Goal: Find specific page/section: Find specific page/section

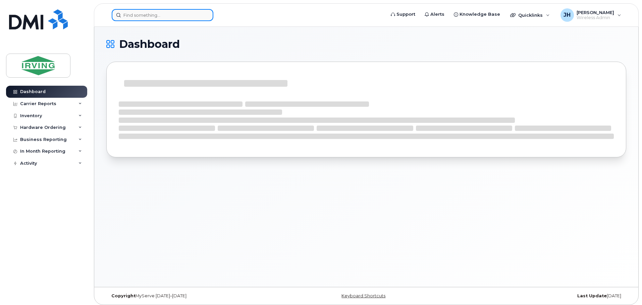
click at [126, 13] on input at bounding box center [163, 15] width 102 height 12
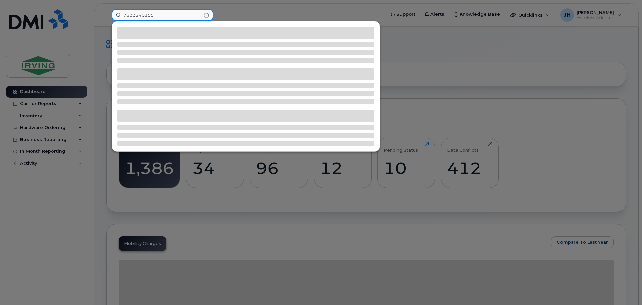
type input "7823240155"
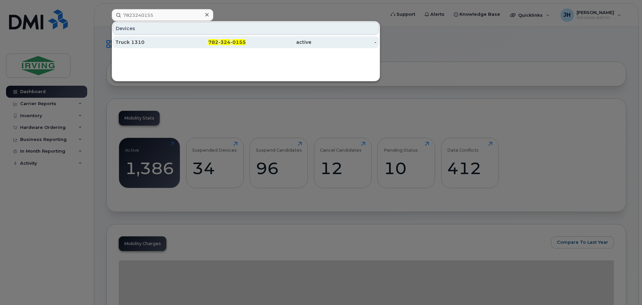
click at [169, 41] on div "Truck 1310" at bounding box center [147, 42] width 65 height 7
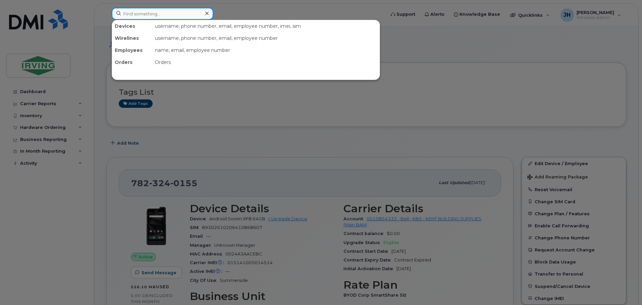
click at [131, 14] on input at bounding box center [163, 14] width 102 height 12
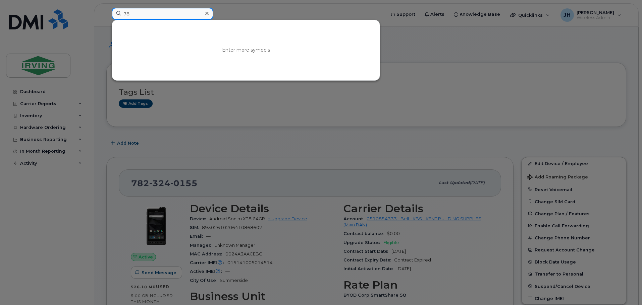
type input "7"
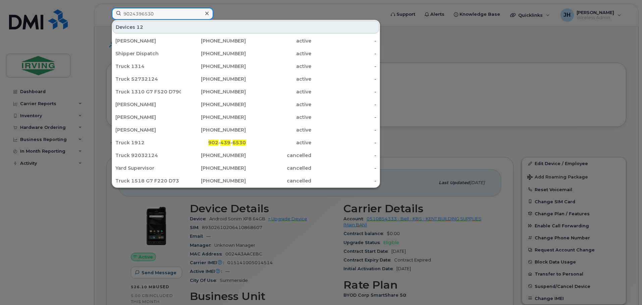
type input "9024396530"
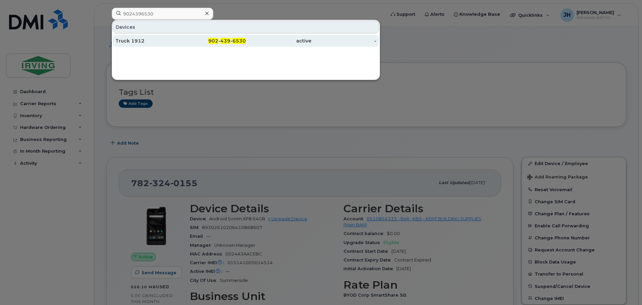
click at [159, 42] on div "Truck 1912" at bounding box center [147, 41] width 65 height 7
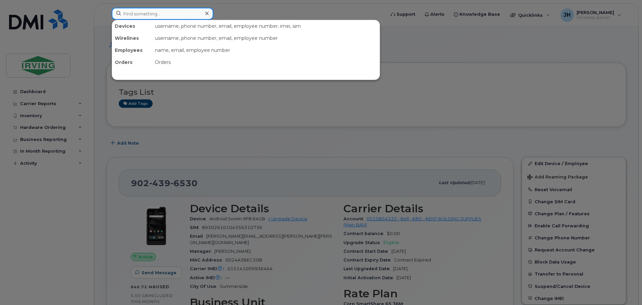
drag, startPoint x: 153, startPoint y: 13, endPoint x: 153, endPoint y: 9, distance: 3.4
click at [153, 12] on input at bounding box center [163, 14] width 102 height 12
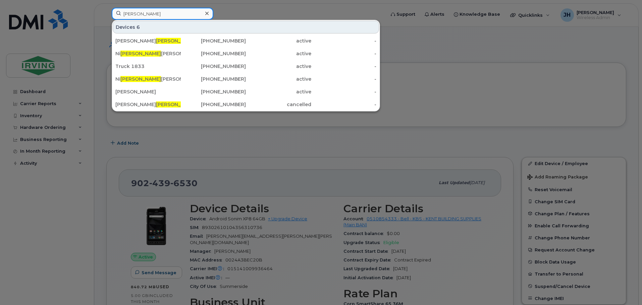
type input "[PERSON_NAME]"
